Goal: Task Accomplishment & Management: Complete application form

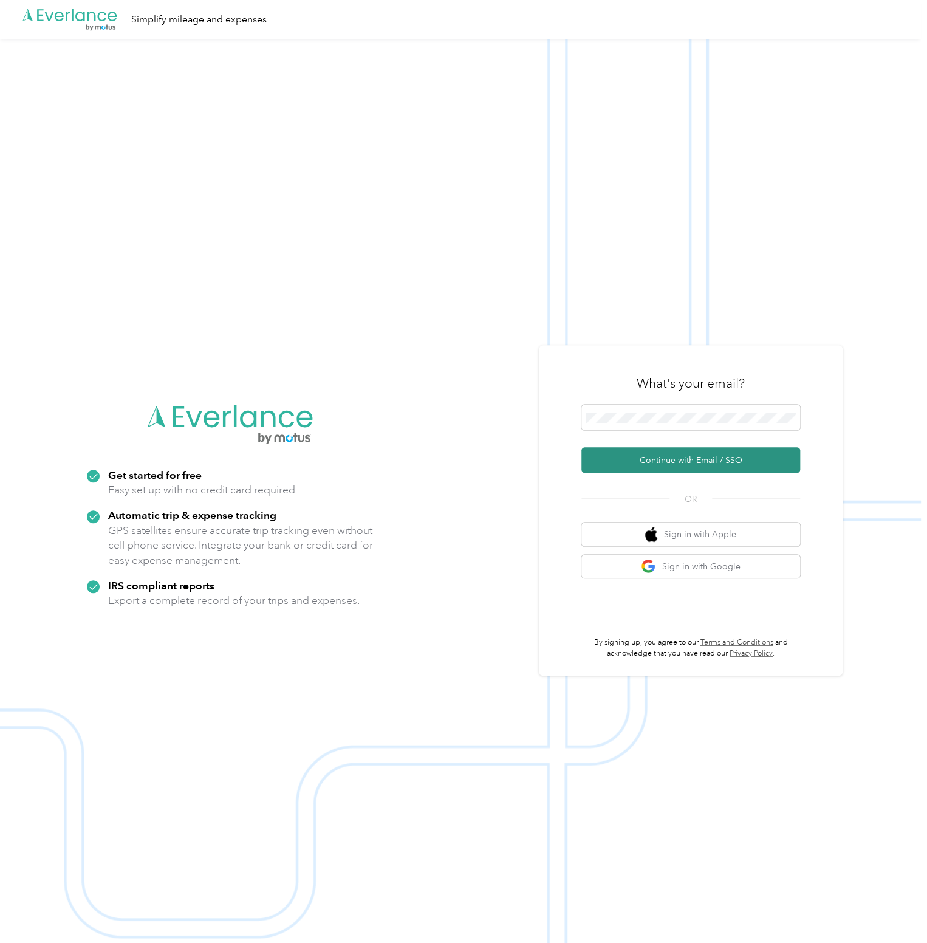
click at [707, 461] on button "Continue with Email / SSO" at bounding box center [691, 460] width 219 height 26
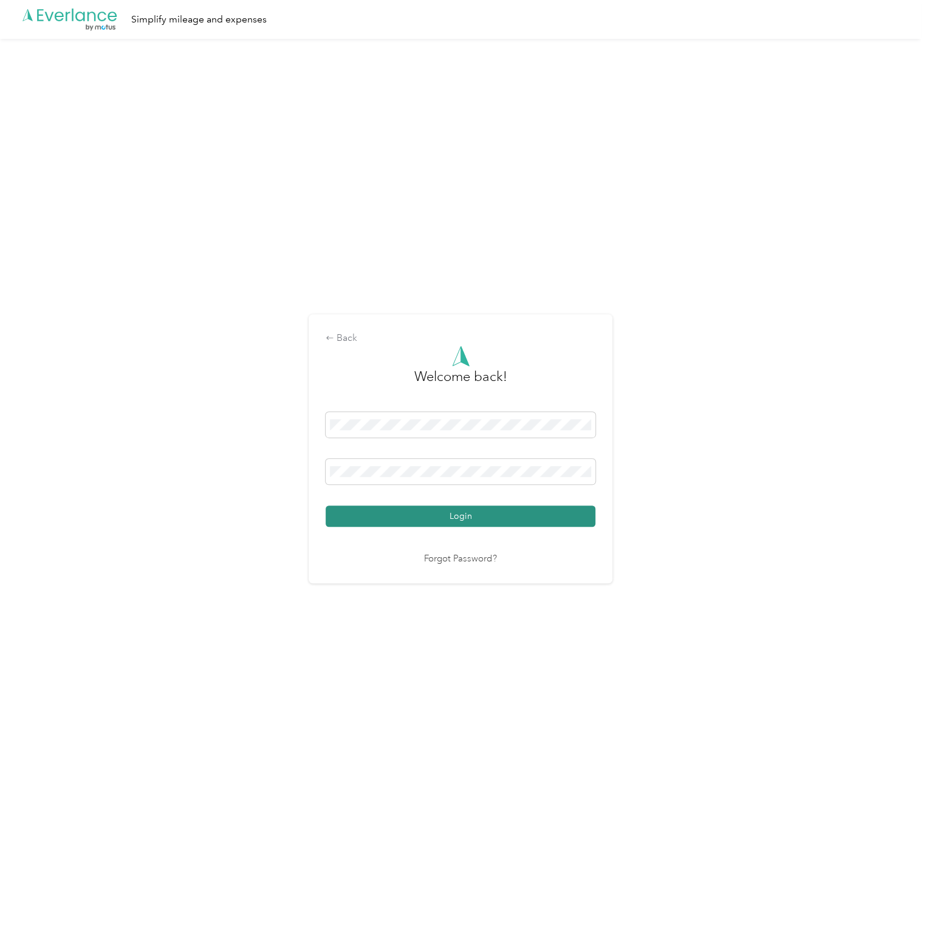
click at [450, 517] on button "Login" at bounding box center [461, 516] width 270 height 21
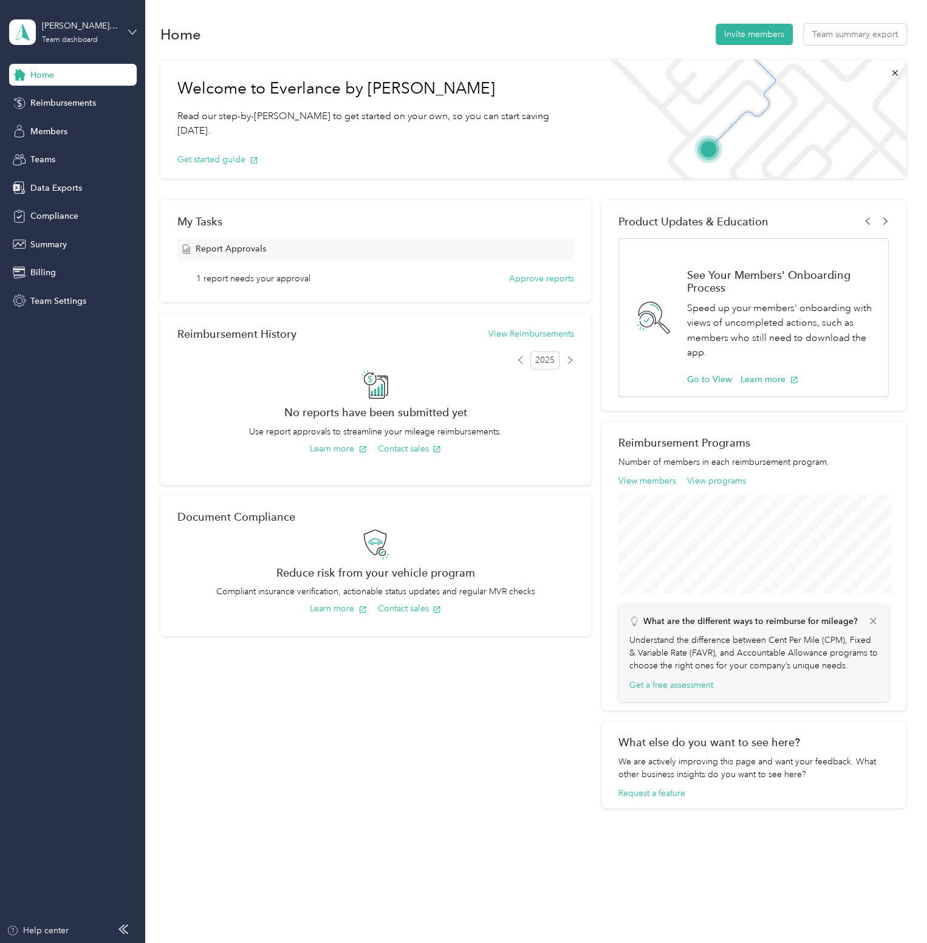
click at [132, 28] on icon at bounding box center [132, 32] width 9 height 9
click at [61, 129] on div "Personal dashboard" at bounding box center [57, 127] width 77 height 13
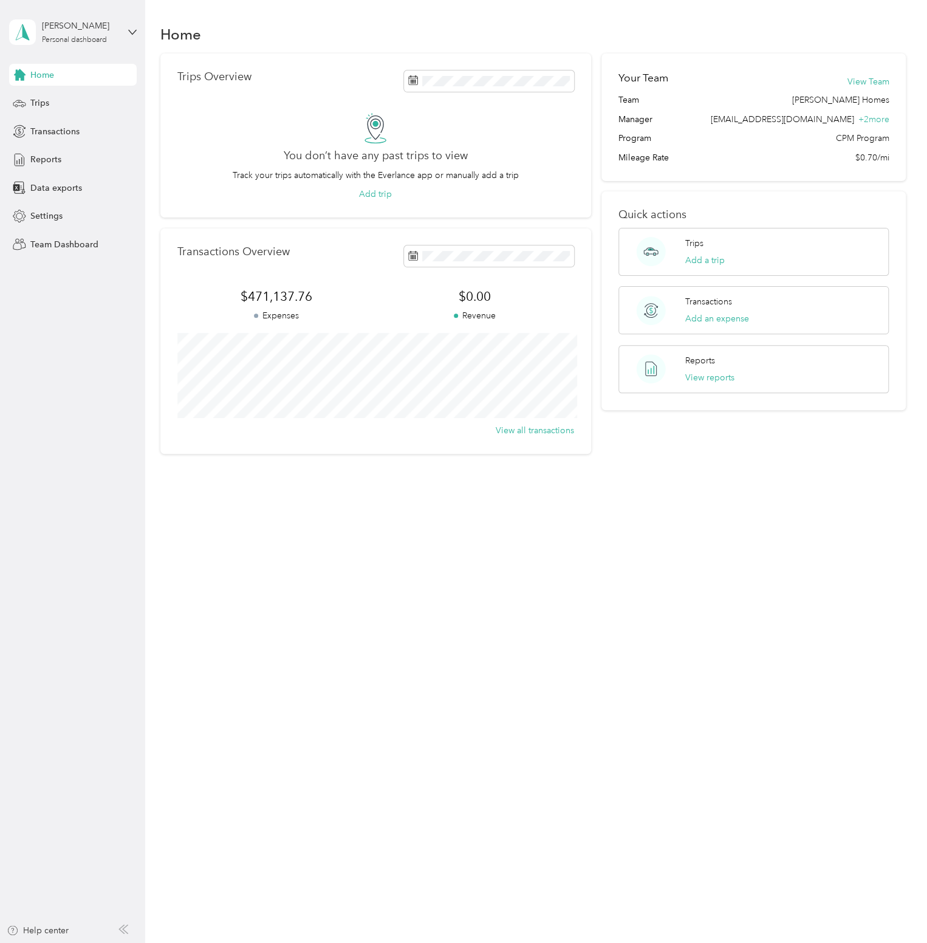
click at [50, 115] on div "Home Trips Transactions Reports Data exports Settings Team Dashboard" at bounding box center [73, 159] width 128 height 191
click at [52, 131] on span "Transactions" at bounding box center [54, 131] width 49 height 13
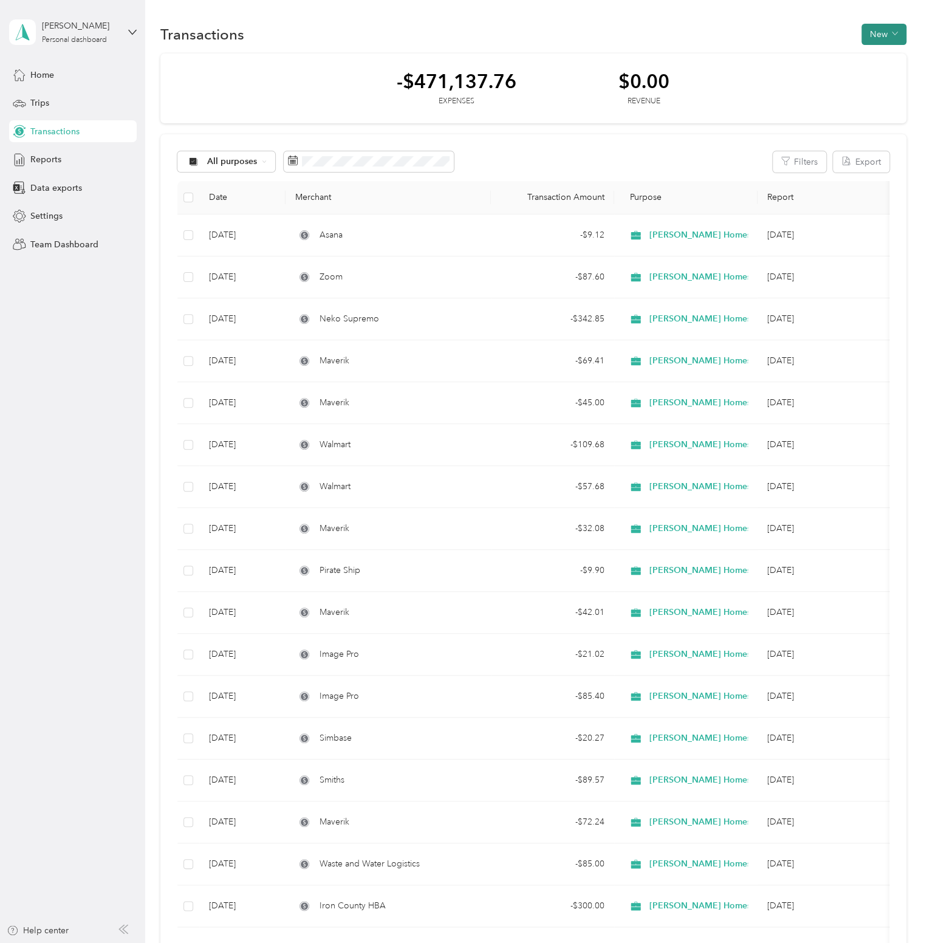
click at [864, 38] on button "New" at bounding box center [884, 34] width 45 height 21
click at [873, 55] on span "Expense" at bounding box center [877, 56] width 33 height 13
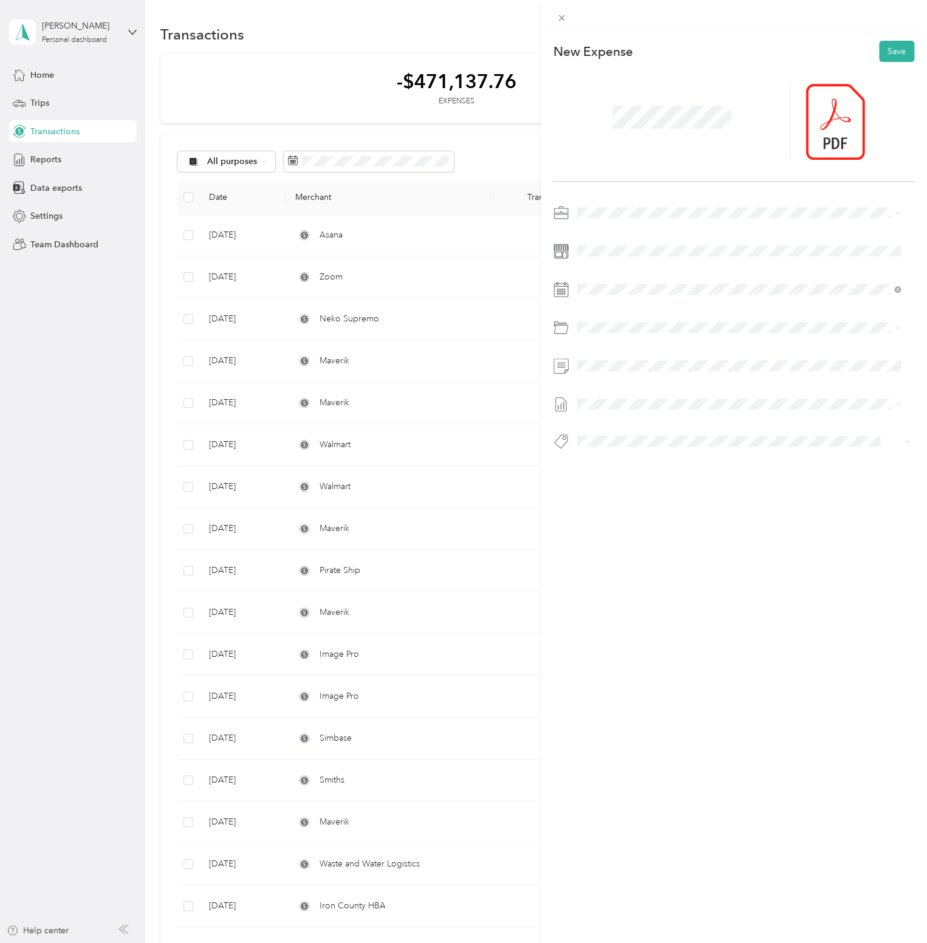
click at [633, 372] on span "Drafting Services" at bounding box center [642, 371] width 65 height 10
click at [481, 366] on div "This expense cannot be edited because it is either under review, approved, or p…" at bounding box center [463, 471] width 927 height 943
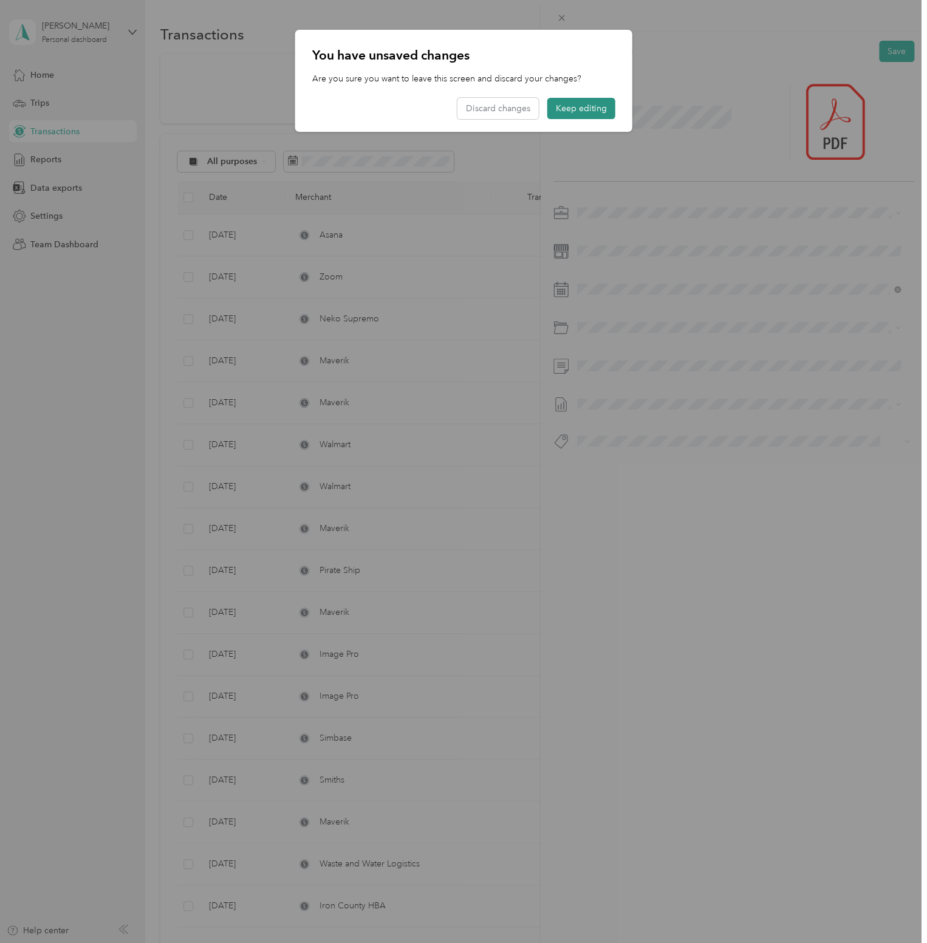
click at [583, 114] on button "Keep editing" at bounding box center [582, 108] width 68 height 21
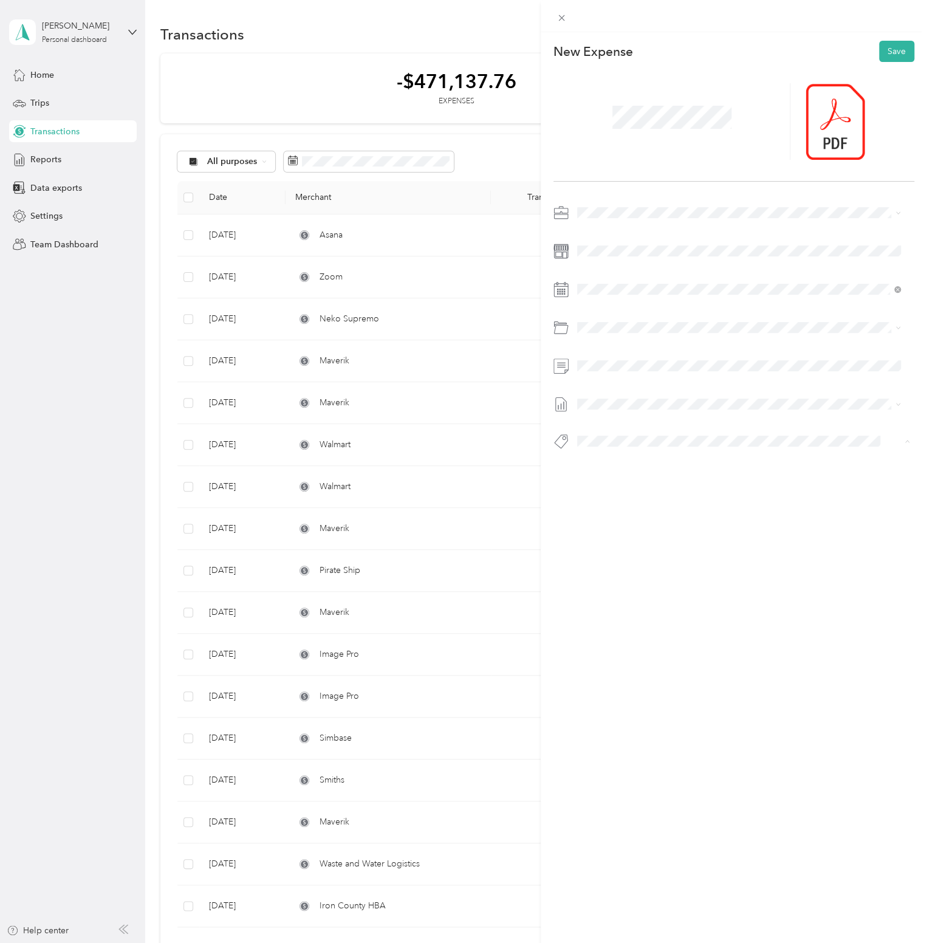
click at [610, 464] on button "Amex" at bounding box center [600, 462] width 37 height 15
click at [889, 49] on button "Save" at bounding box center [896, 51] width 35 height 21
